Goal: Task Accomplishment & Management: Manage account settings

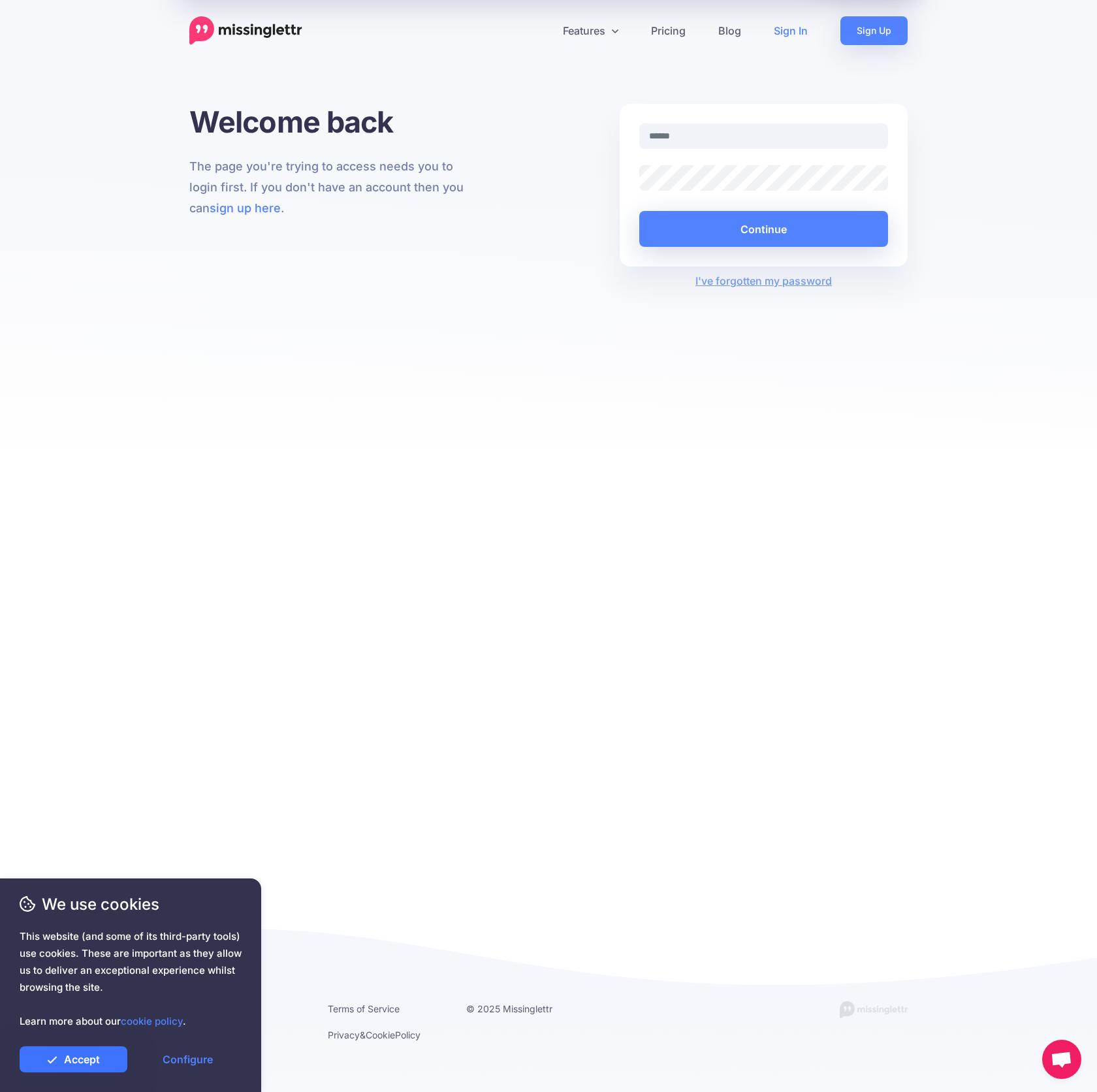
click at [69, 1061] on link "Accept" at bounding box center [73, 1059] width 108 height 26
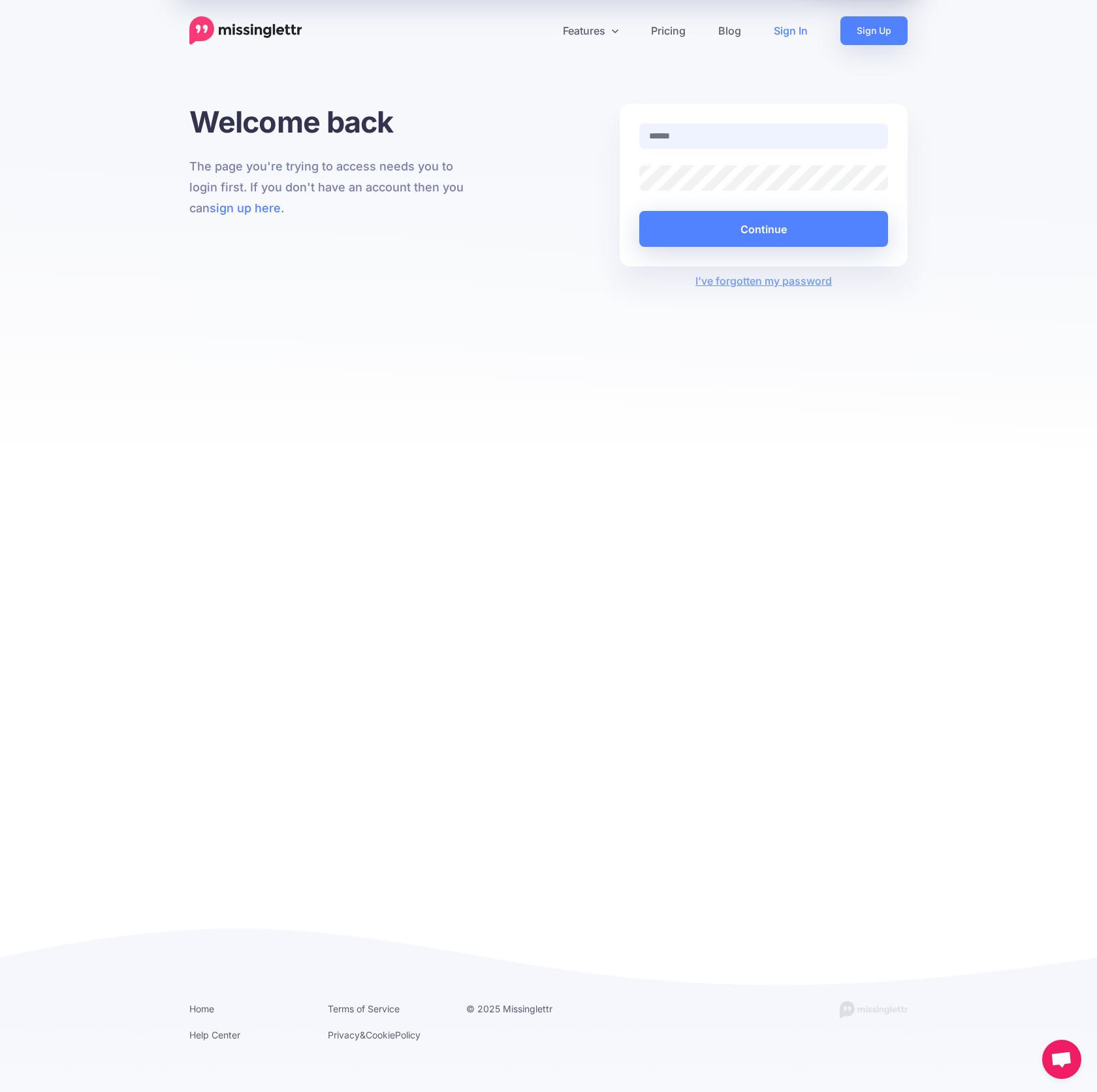
click at [719, 132] on input "text" at bounding box center [763, 136] width 249 height 25
type input "**********"
click at [738, 223] on button "Continue" at bounding box center [763, 229] width 249 height 36
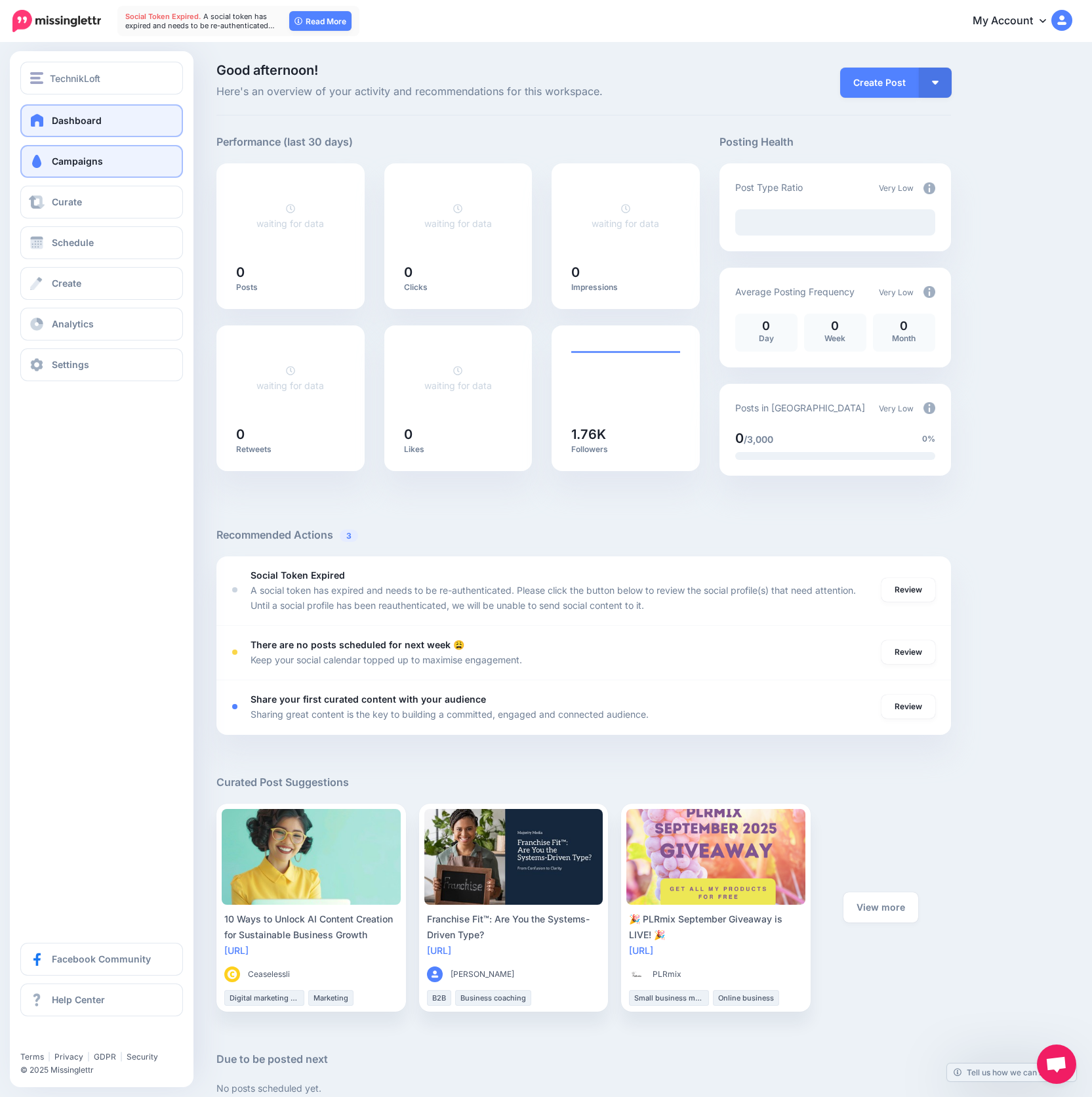
click at [62, 167] on link "Campaigns" at bounding box center [102, 161] width 163 height 33
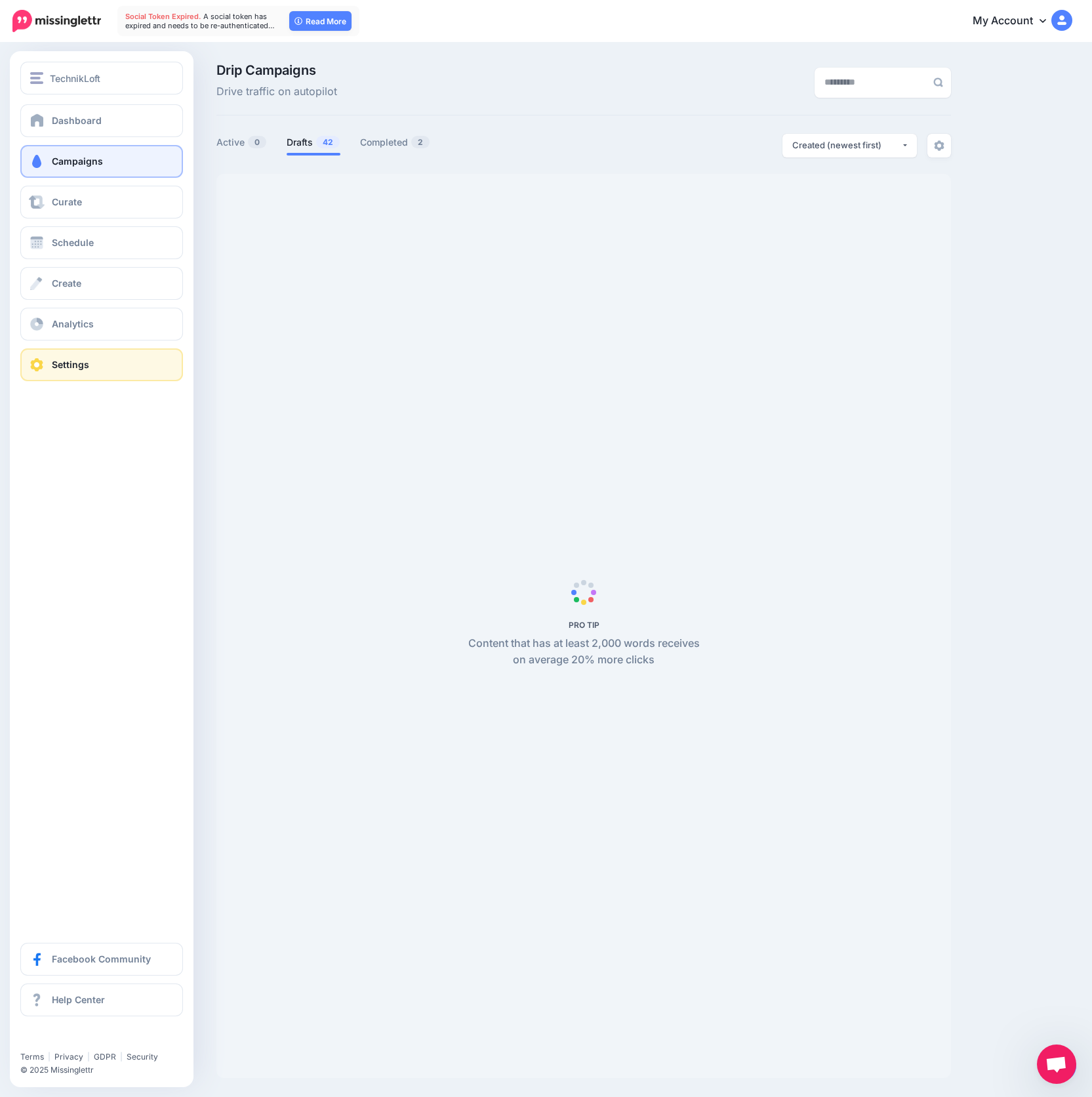
click at [72, 366] on span "Settings" at bounding box center [70, 364] width 37 height 11
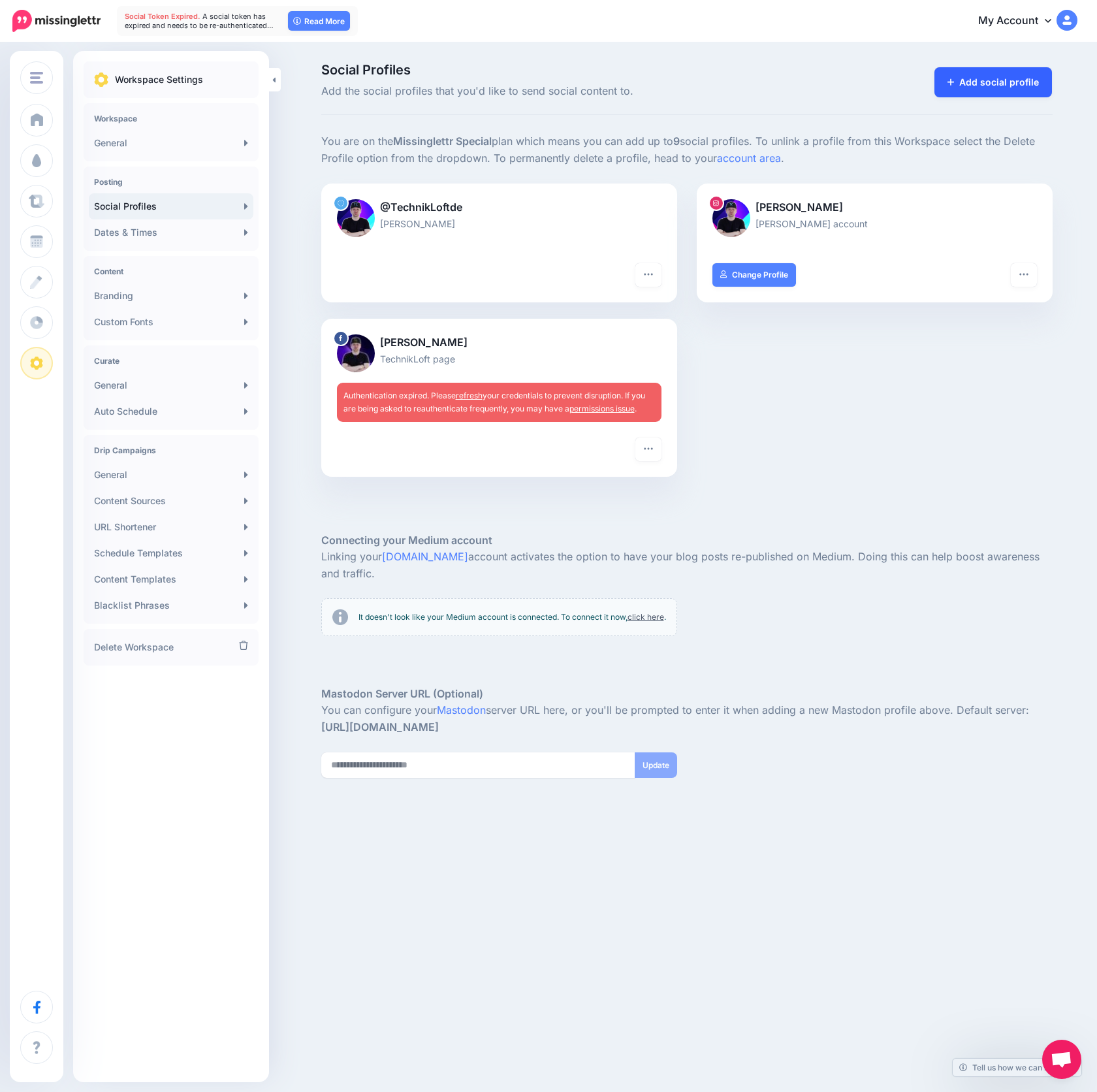
click at [996, 88] on link "Add social profile" at bounding box center [993, 82] width 118 height 30
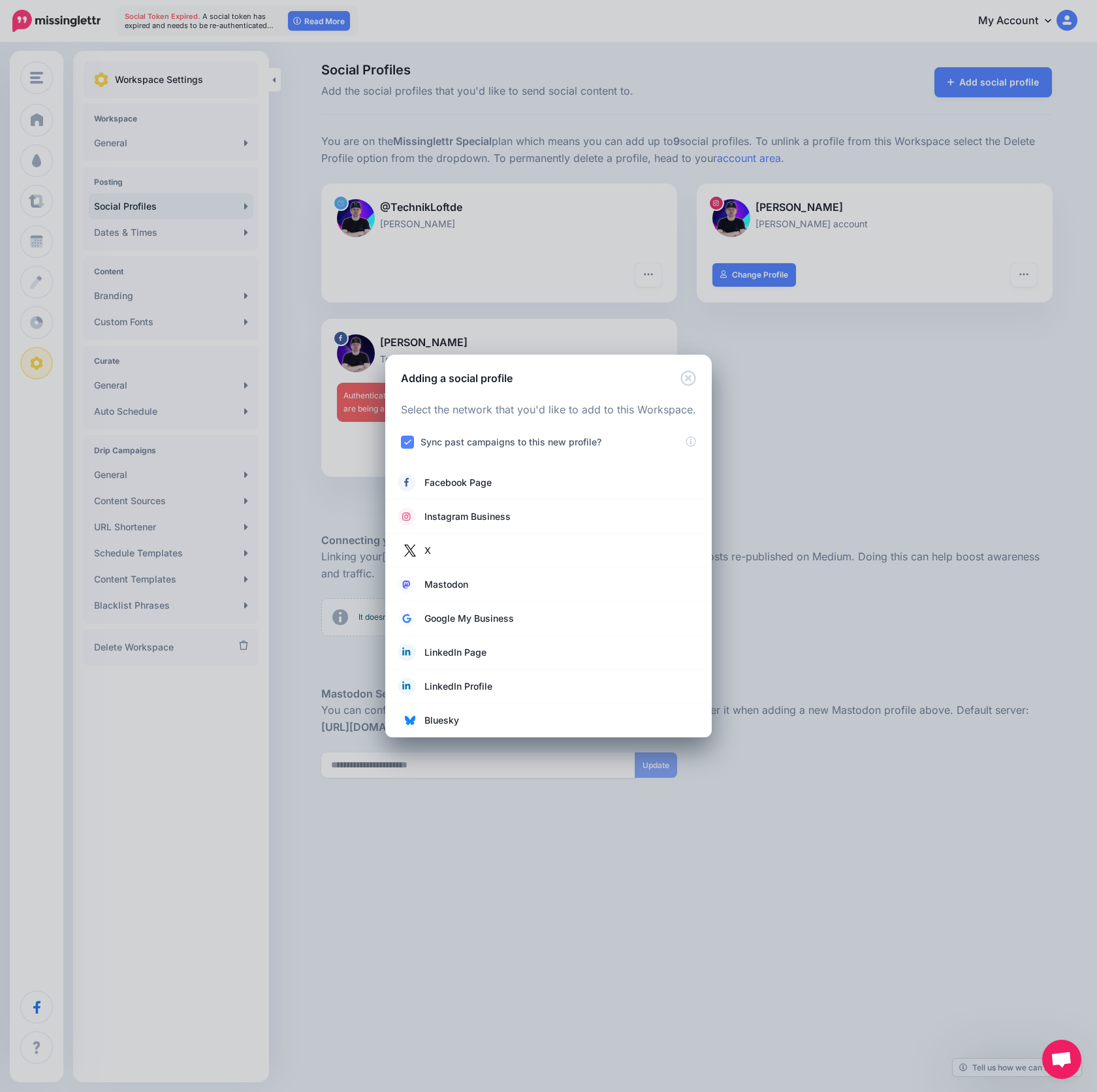
click at [699, 384] on div "Adding a social profile" at bounding box center [548, 370] width 326 height 31
click at [692, 379] on icon "Close" at bounding box center [688, 378] width 16 height 16
